Goal: Find specific page/section: Find specific page/section

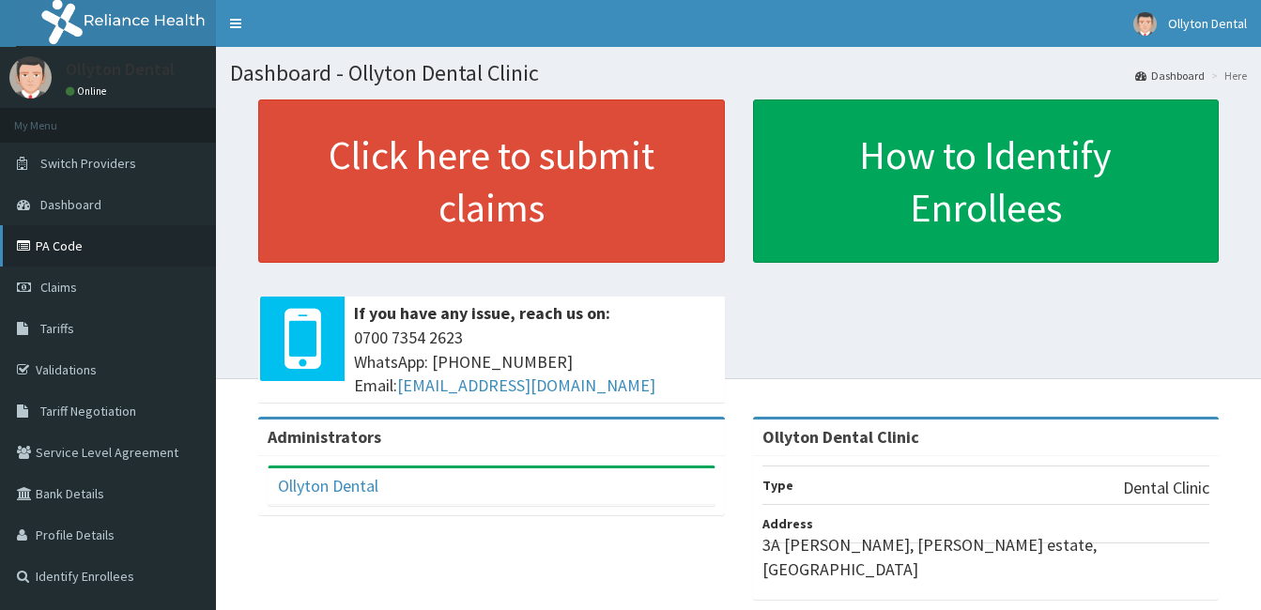
click at [38, 251] on link "PA Code" at bounding box center [108, 245] width 216 height 41
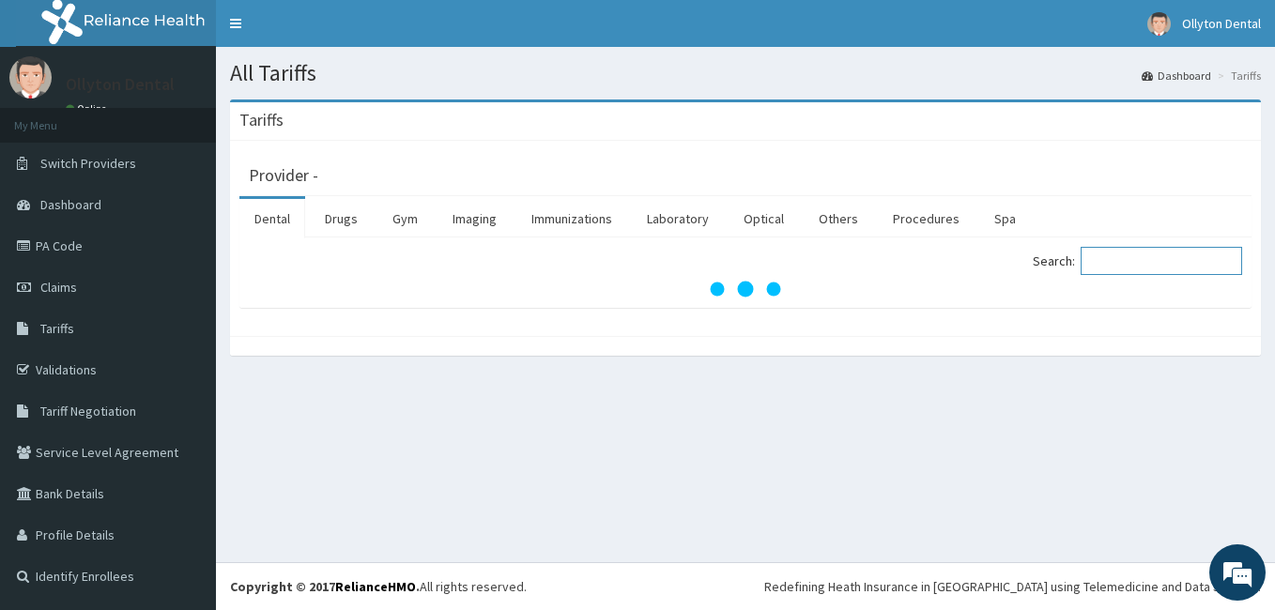
click at [1168, 272] on input "Search:" at bounding box center [1160, 261] width 161 height 28
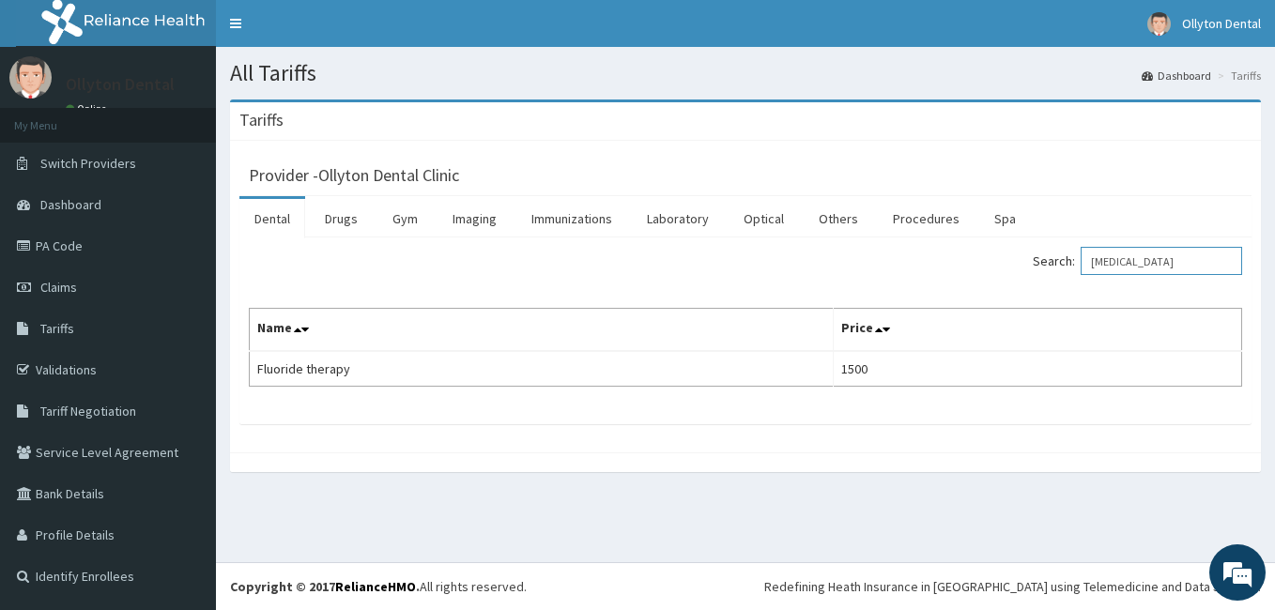
type input "[MEDICAL_DATA]"
click at [92, 237] on link "PA Code" at bounding box center [108, 245] width 216 height 41
